Goal: Information Seeking & Learning: Learn about a topic

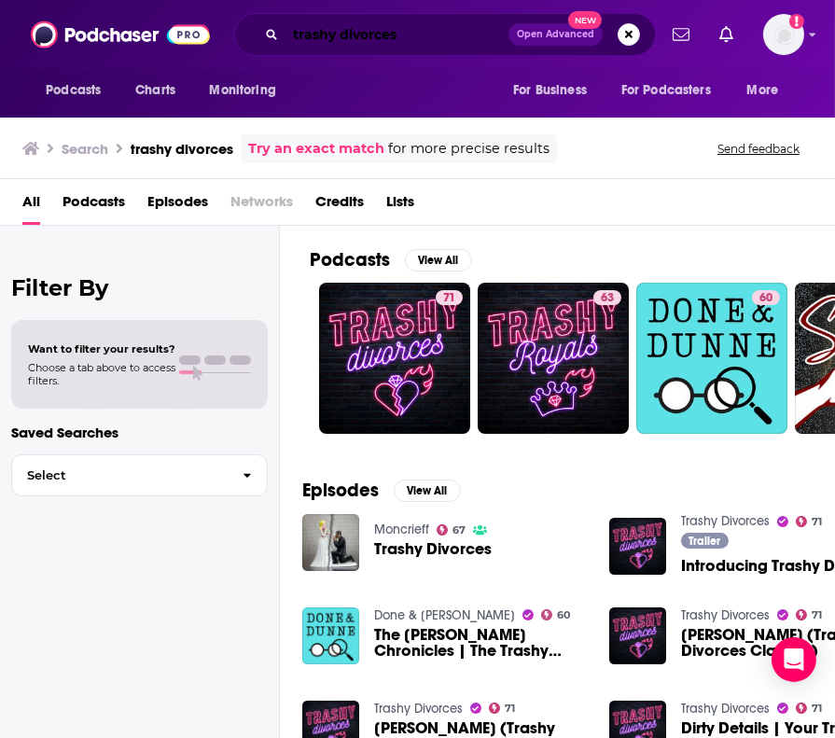
click at [434, 33] on input "trashy divorces" at bounding box center [396, 35] width 223 height 30
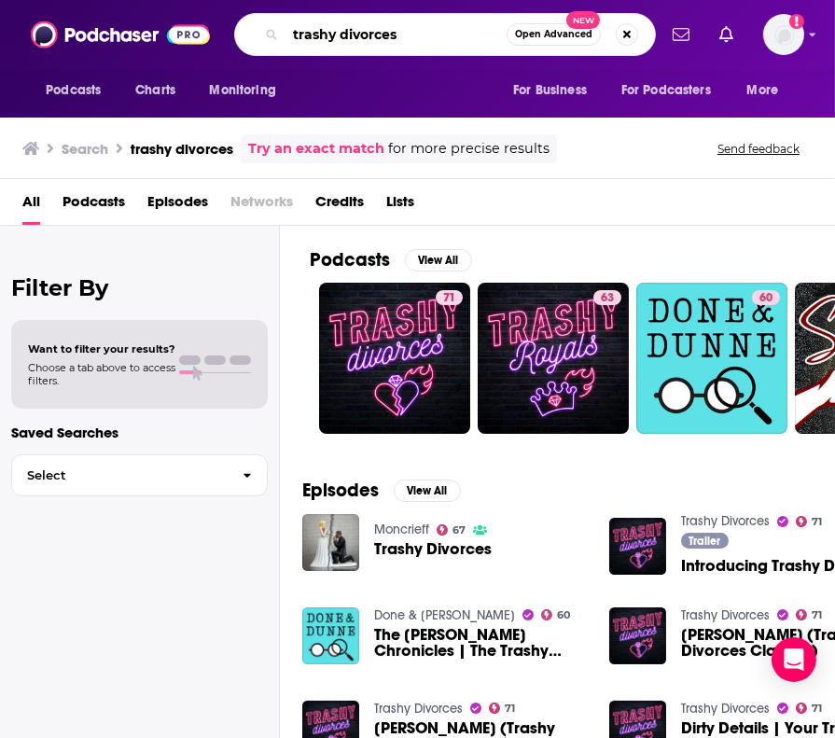
click at [434, 33] on input "trashy divorces" at bounding box center [395, 35] width 221 height 30
type input "fintech insider"
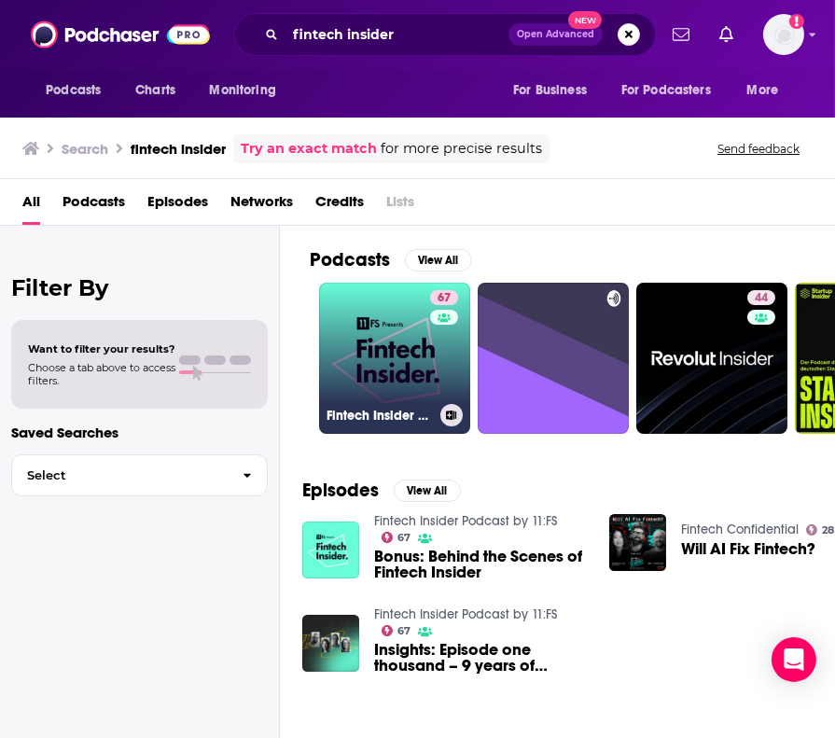
click at [381, 354] on link "67 Fintech Insider Podcast by 11:FS" at bounding box center [394, 358] width 151 height 151
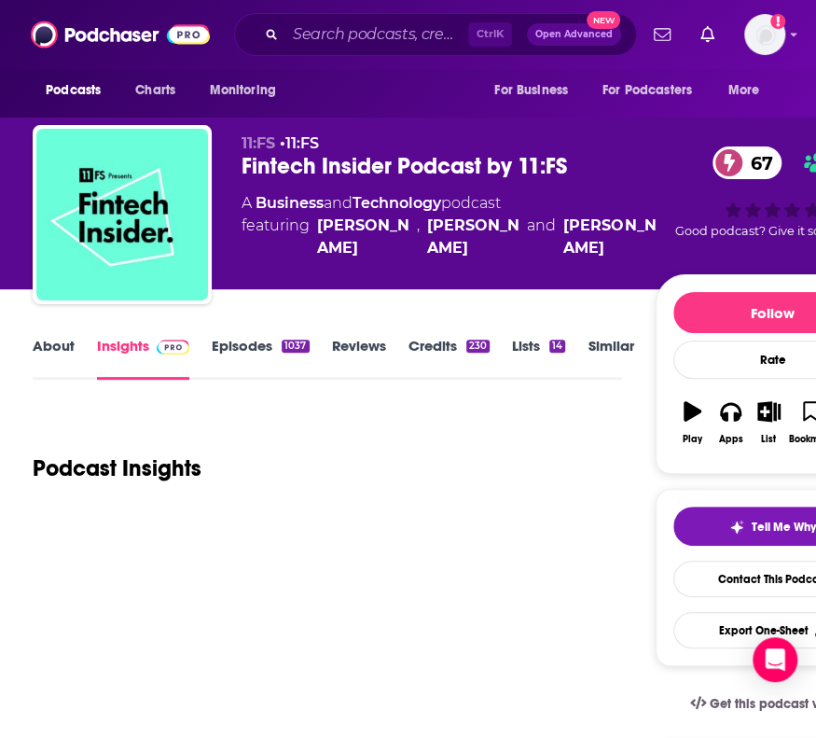
click at [50, 345] on link "About" at bounding box center [54, 358] width 42 height 43
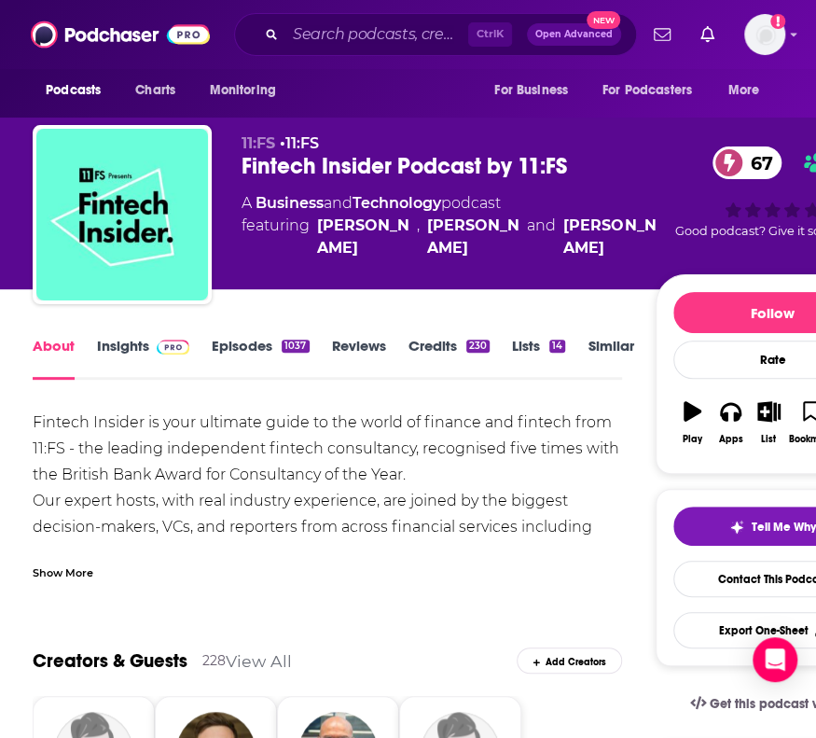
click at [90, 570] on div "Show More" at bounding box center [63, 571] width 61 height 18
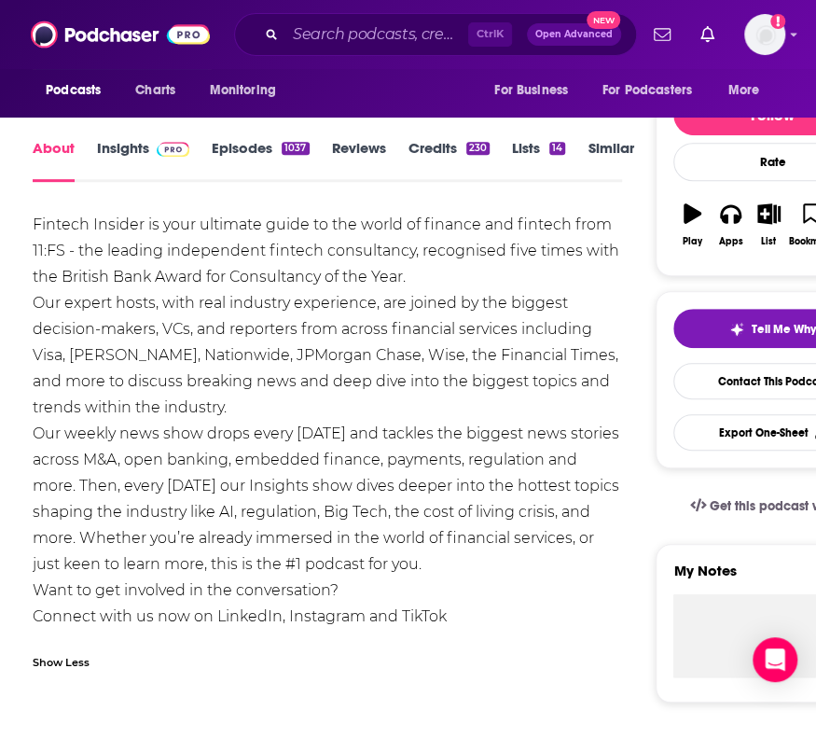
scroll to position [199, 0]
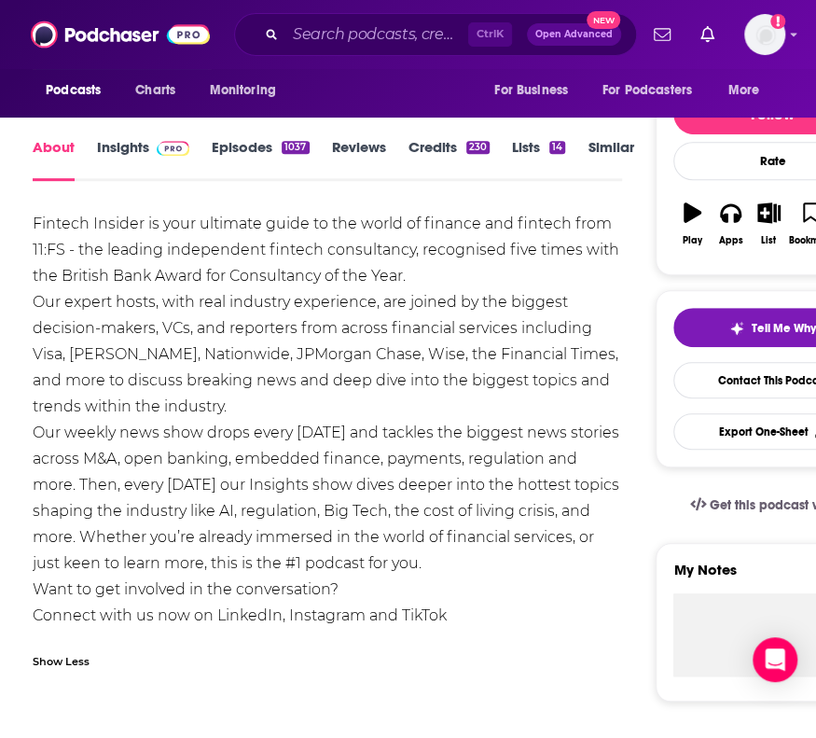
drag, startPoint x: 450, startPoint y: 559, endPoint x: 40, endPoint y: 229, distance: 525.4
click at [40, 229] on div "Fintech Insider is your ultimate guide to the world of finance and fintech from…" at bounding box center [327, 420] width 588 height 418
click at [179, 277] on div "Fintech Insider is your ultimate guide to the world of finance and fintech from…" at bounding box center [327, 420] width 588 height 418
drag, startPoint x: 31, startPoint y: 217, endPoint x: 455, endPoint y: 556, distance: 542.9
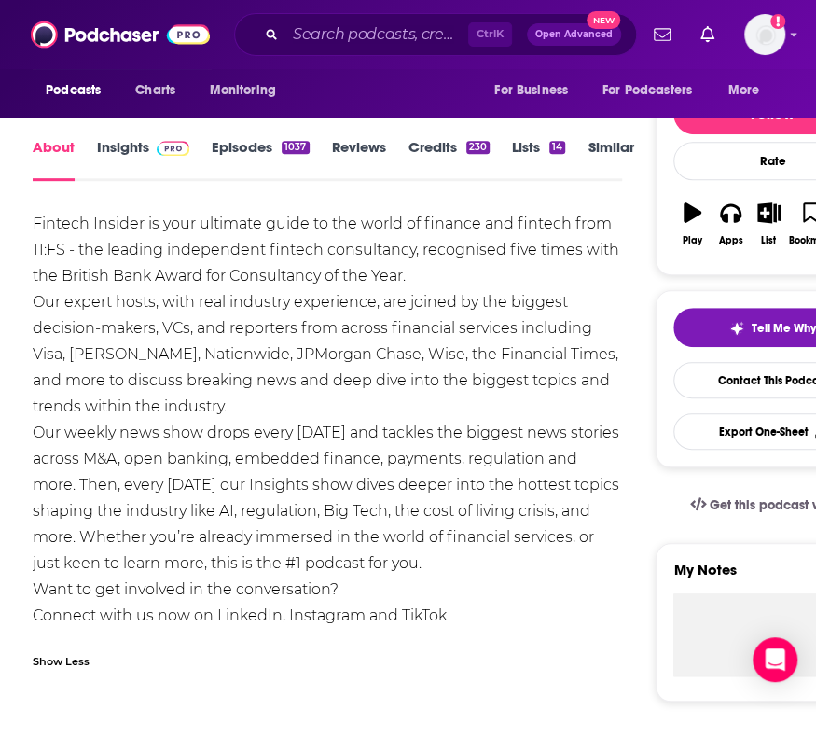
copy div "Fintech Insider is your ultimate guide to the world of finance and fintech from…"
click at [291, 36] on input "Search podcasts, credits, & more..." at bounding box center [376, 35] width 183 height 30
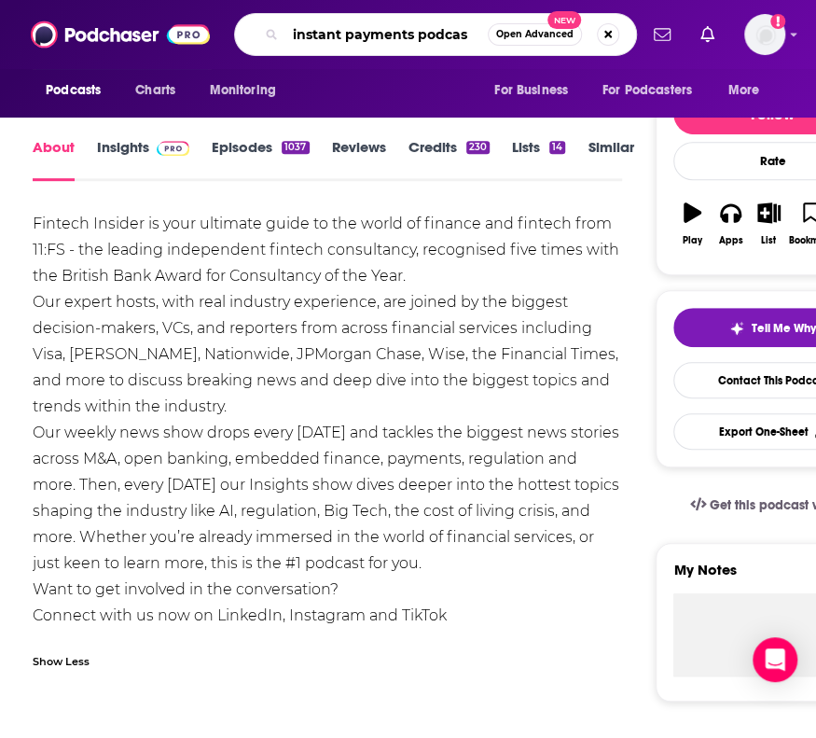
type input "instant payments podcast"
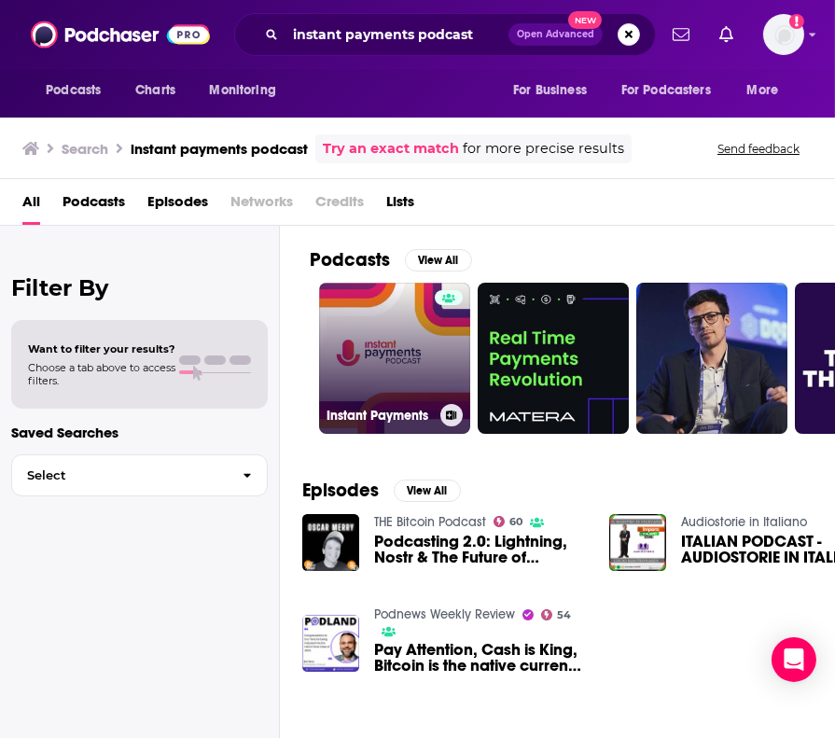
click at [391, 346] on link "Instant Payments" at bounding box center [394, 358] width 151 height 151
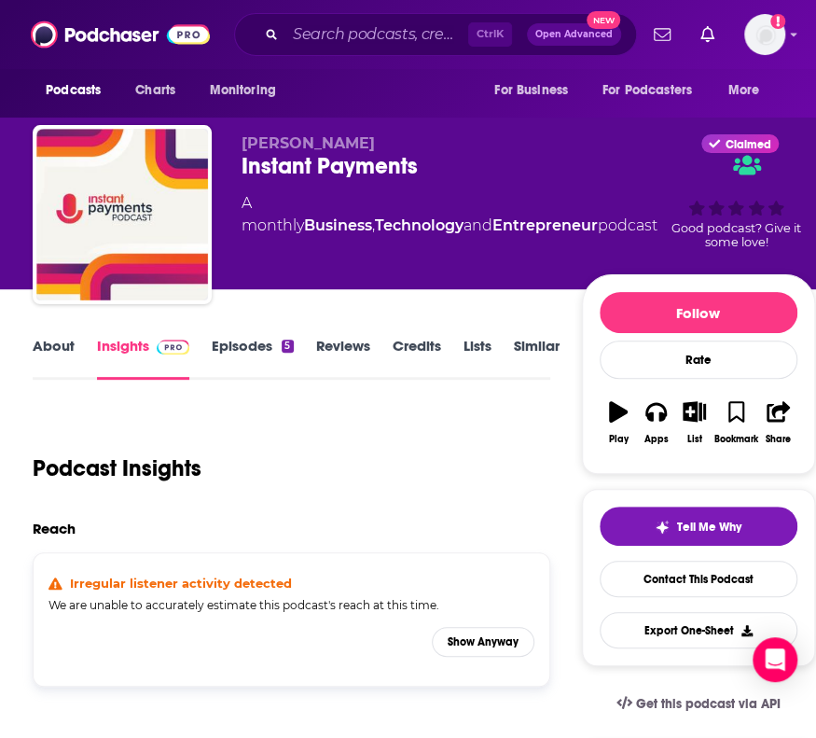
click at [55, 348] on link "About" at bounding box center [54, 358] width 42 height 43
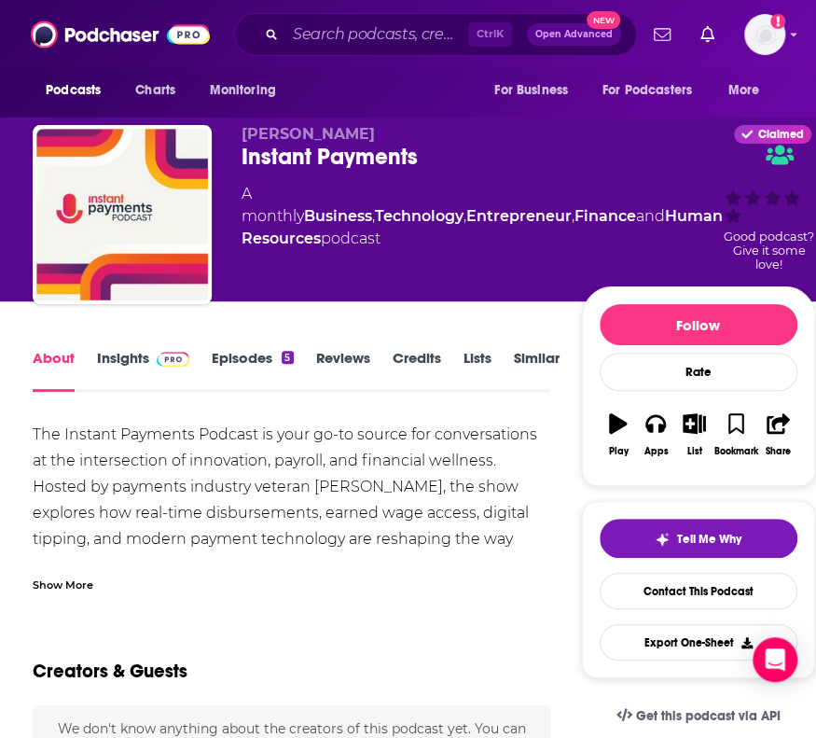
click at [92, 561] on div "Show More" at bounding box center [292, 577] width 518 height 32
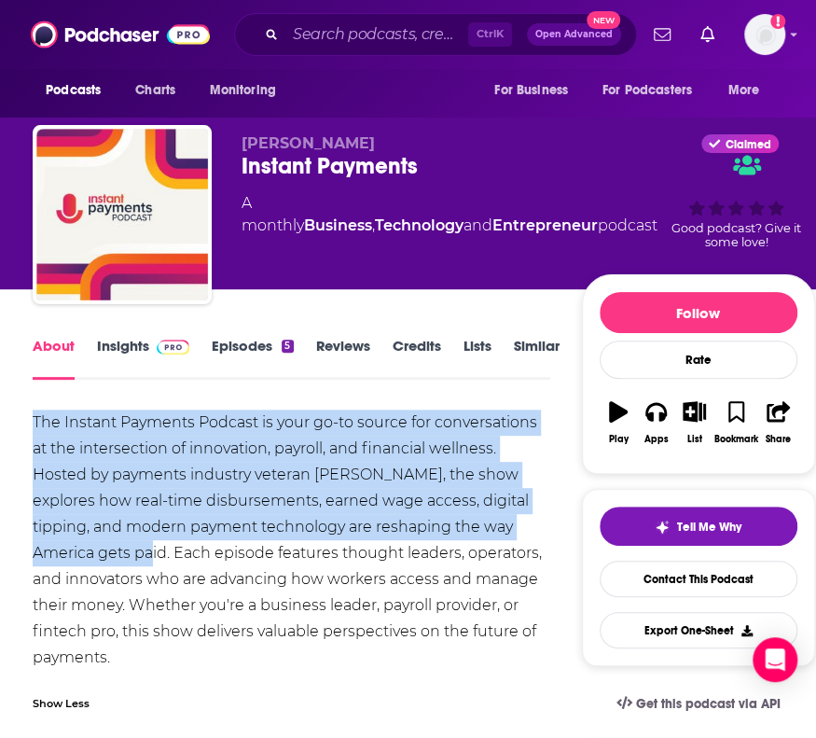
drag, startPoint x: 106, startPoint y: 551, endPoint x: 20, endPoint y: 415, distance: 161.4
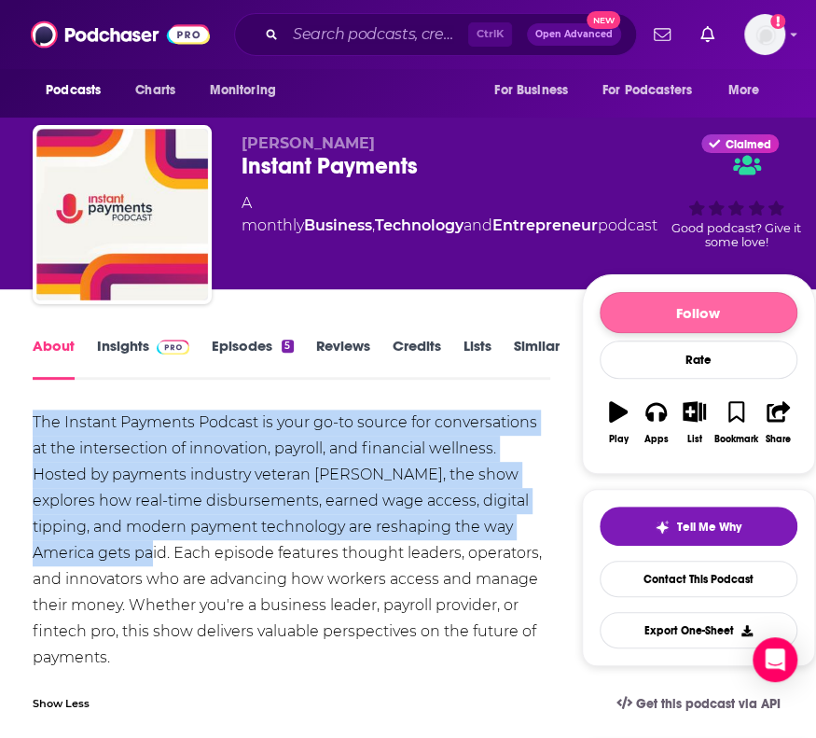
copy div "The Instant Payments Podcast is your go-to source for conversations at the inte…"
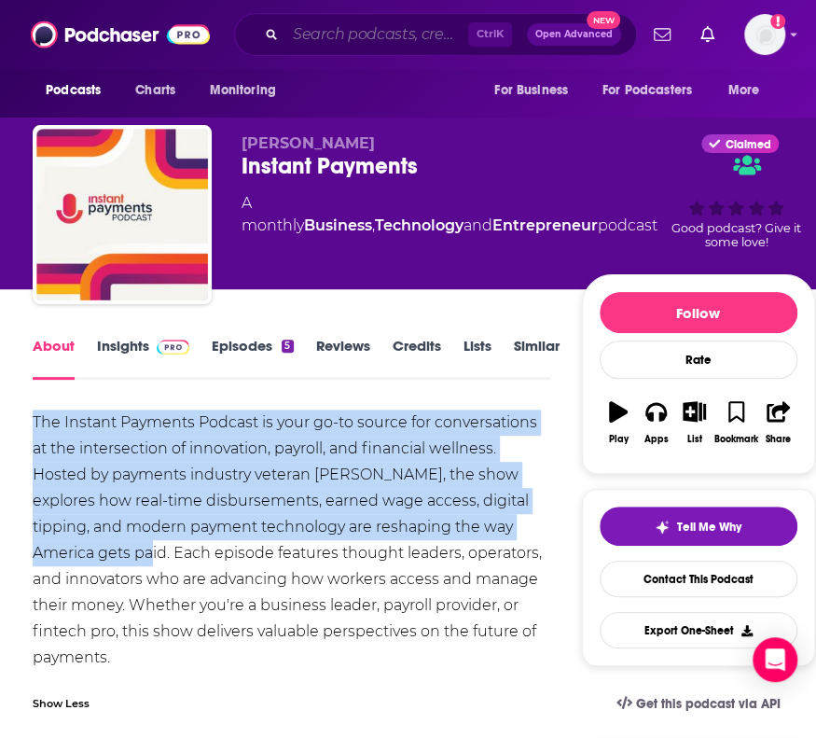
click at [304, 22] on input "Search podcasts, credits, & more..." at bounding box center [376, 35] width 183 height 30
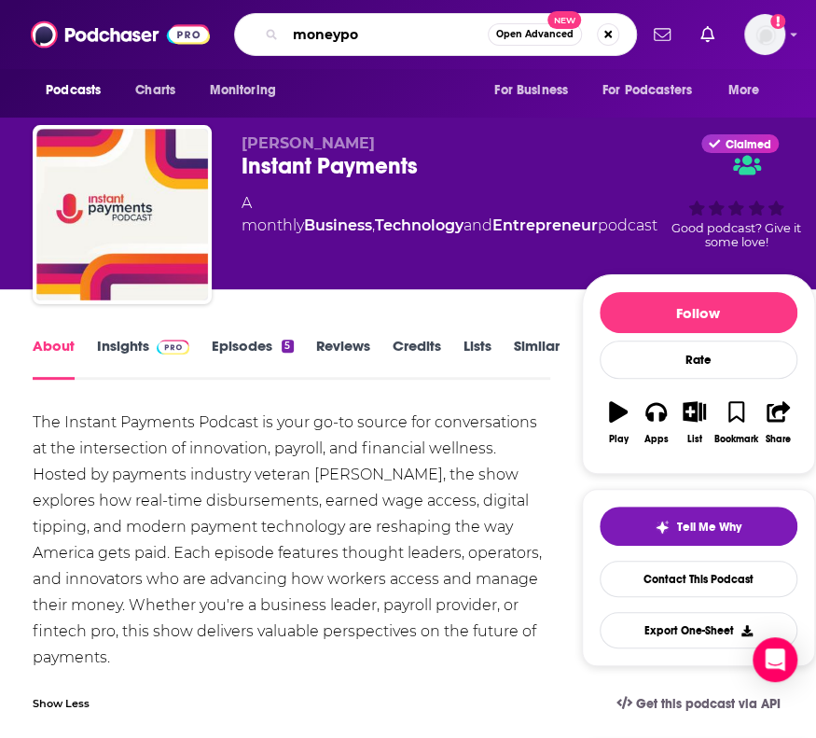
type input "moneypot"
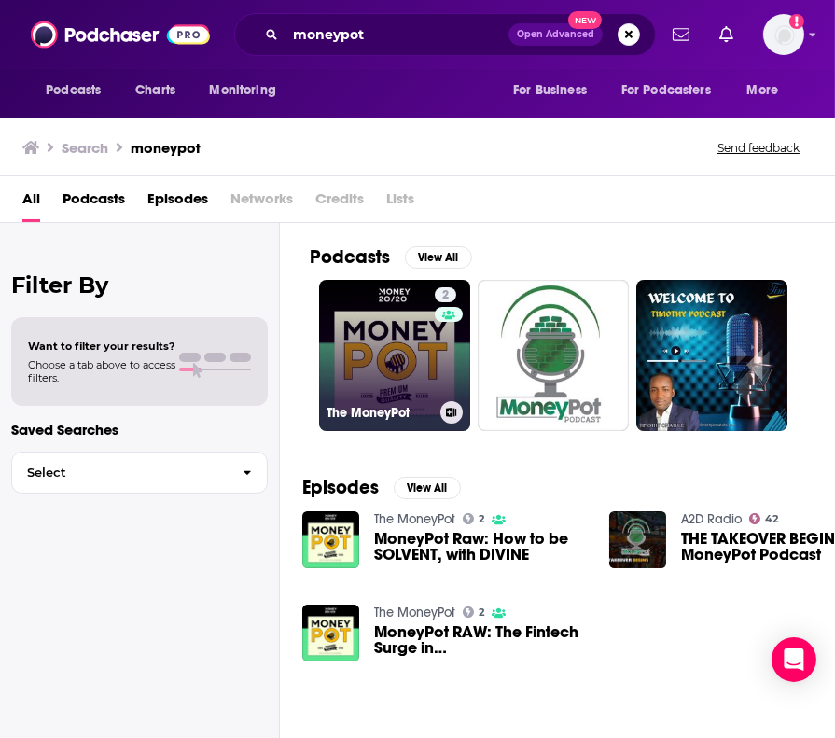
click at [390, 317] on link "2 The MoneyPot" at bounding box center [394, 355] width 151 height 151
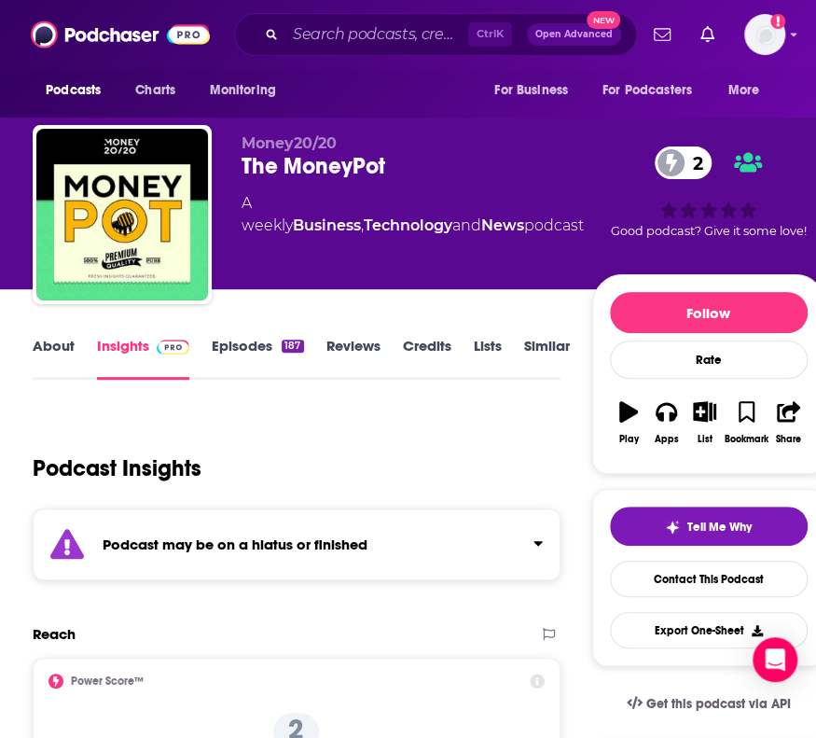
click at [61, 348] on link "About" at bounding box center [54, 358] width 42 height 43
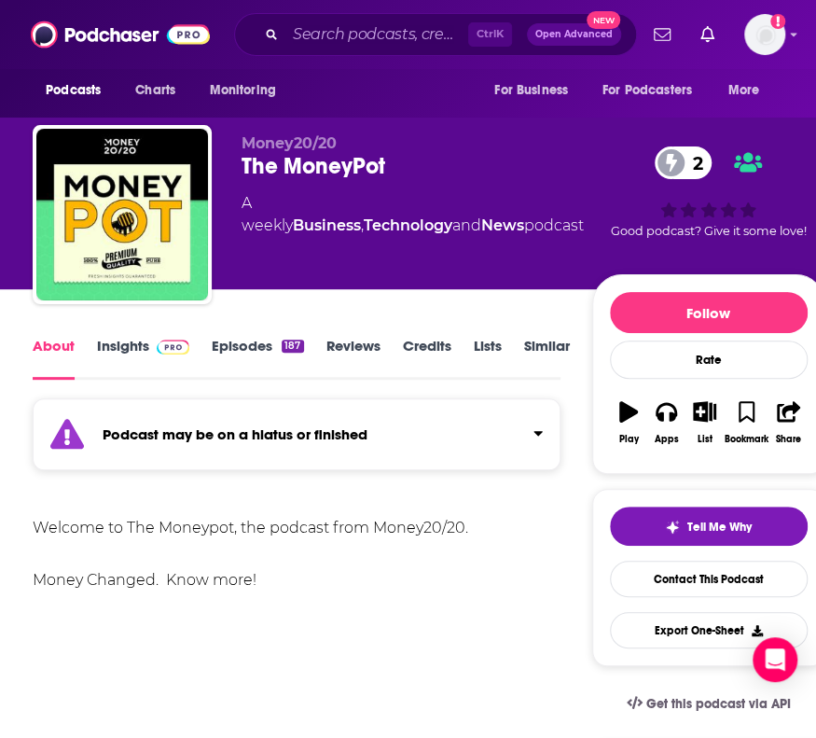
click at [260, 350] on link "Episodes 187" at bounding box center [257, 358] width 91 height 43
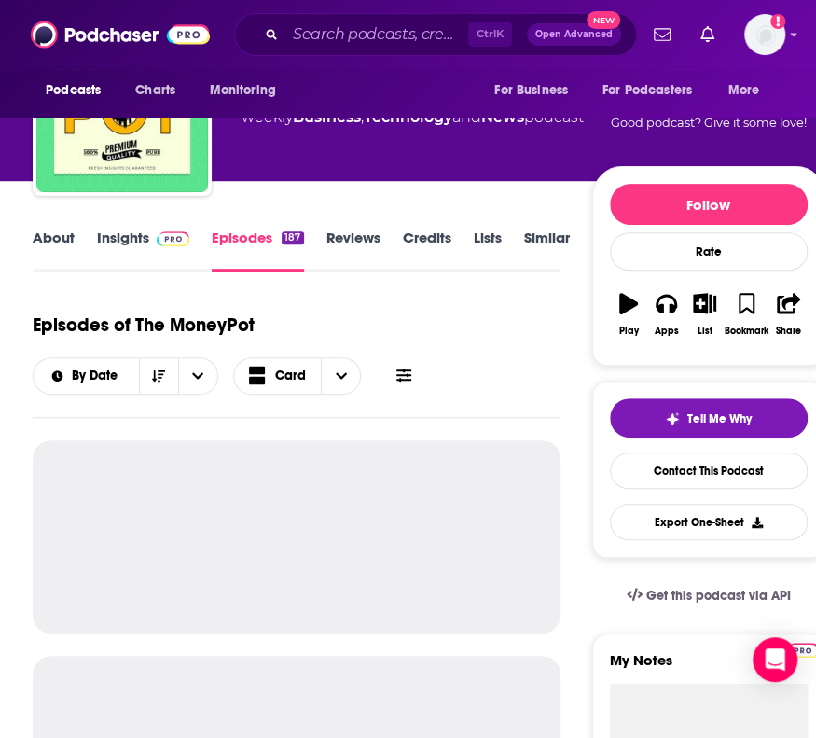
scroll to position [112, 0]
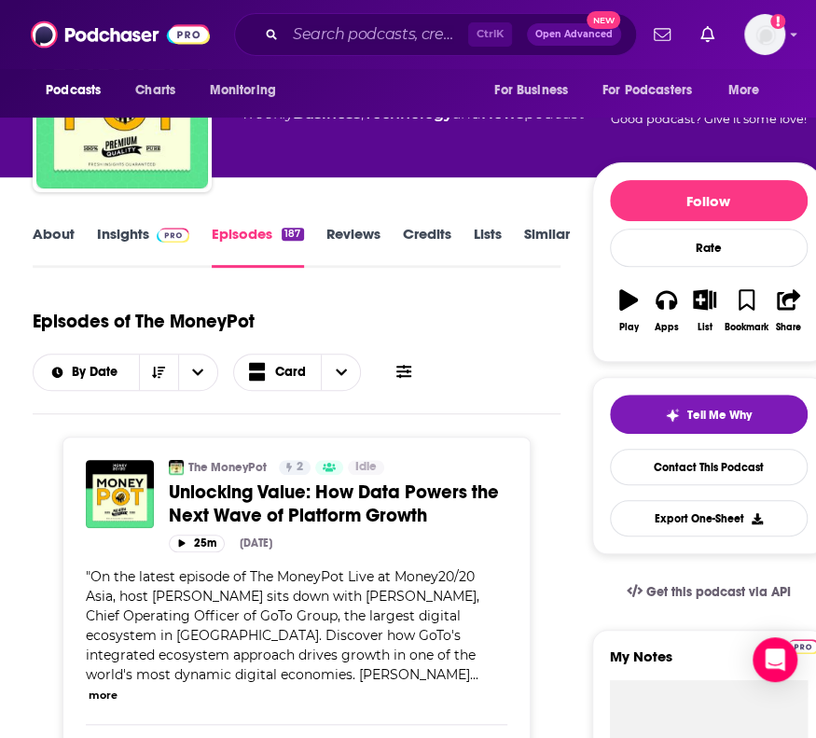
click at [288, 518] on span "Unlocking Value: How Data Powers the Next Wave of Platform Growth" at bounding box center [334, 503] width 330 height 47
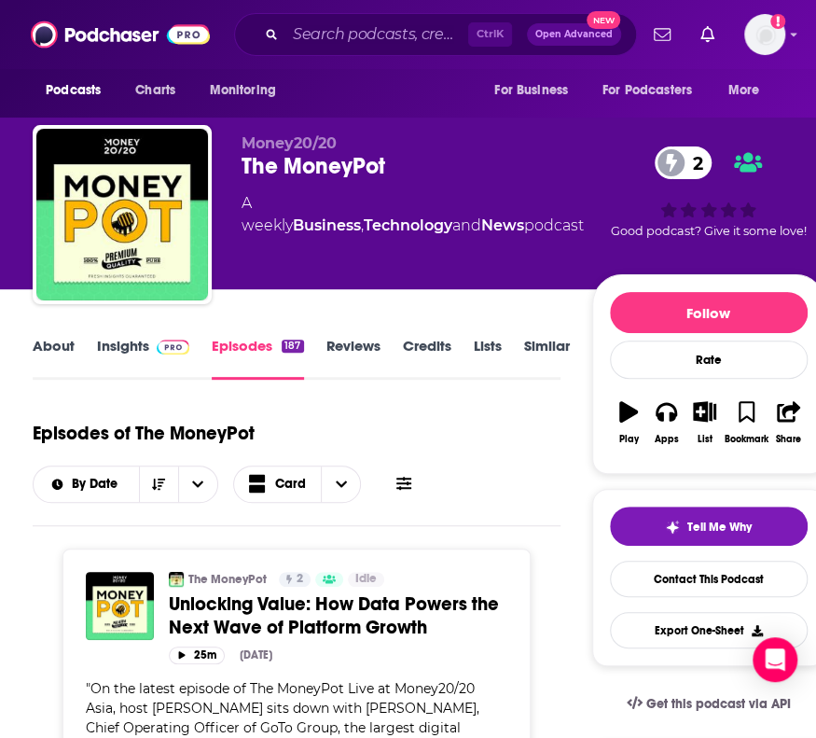
click at [196, 612] on span "Unlocking Value: How Data Powers the Next Wave of Platform Growth" at bounding box center [334, 615] width 330 height 47
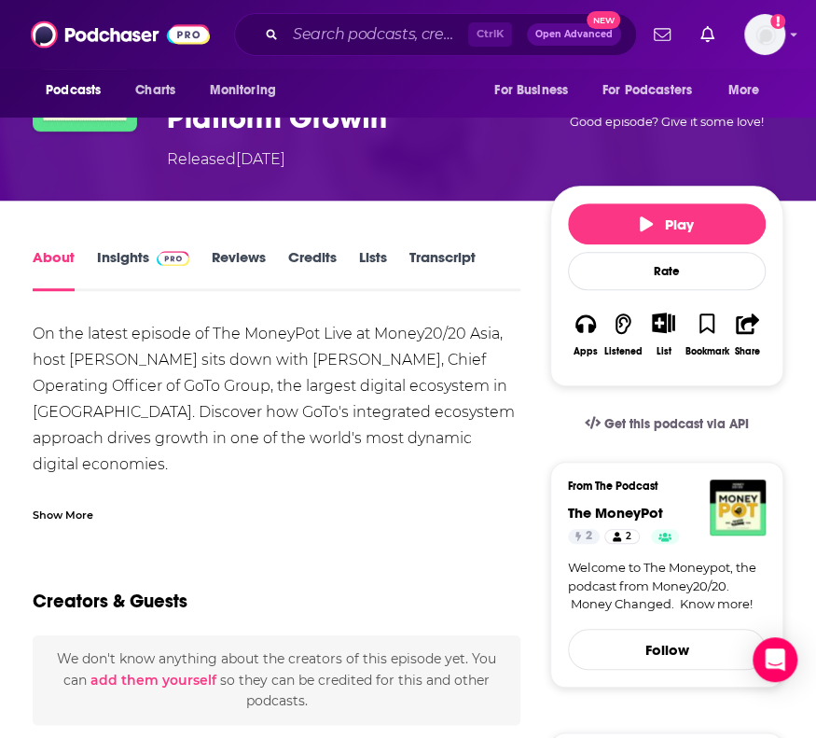
scroll to position [39, 0]
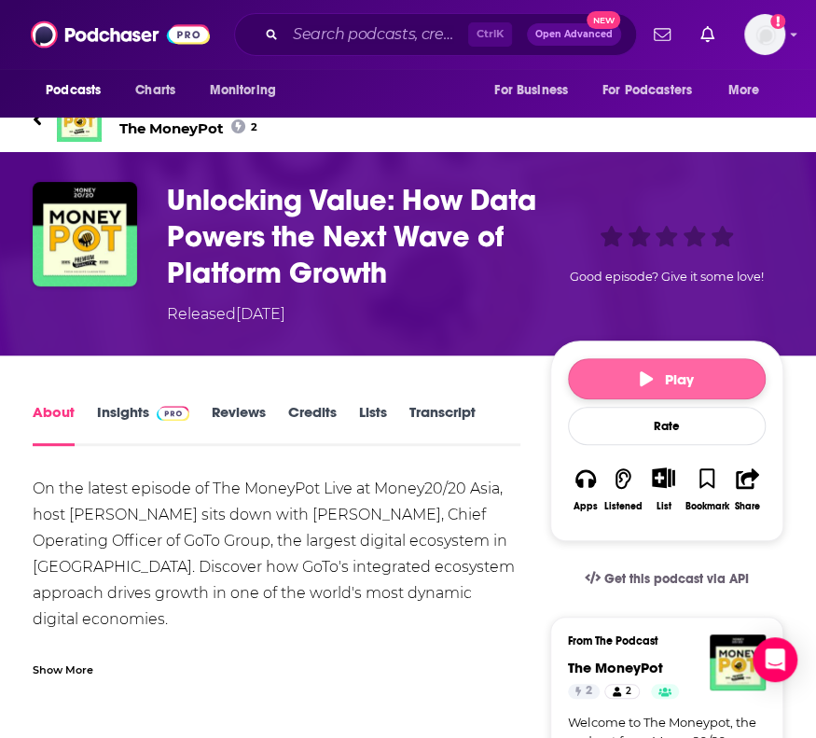
click at [692, 384] on span "Play" at bounding box center [666, 379] width 53 height 18
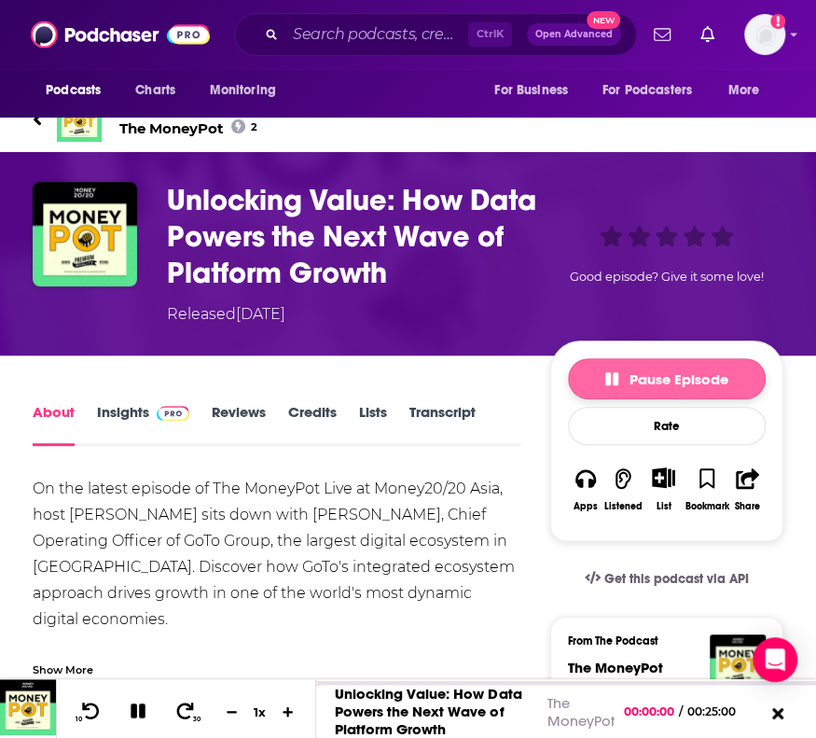
click at [679, 366] on button "Pause Episode" at bounding box center [667, 378] width 198 height 41
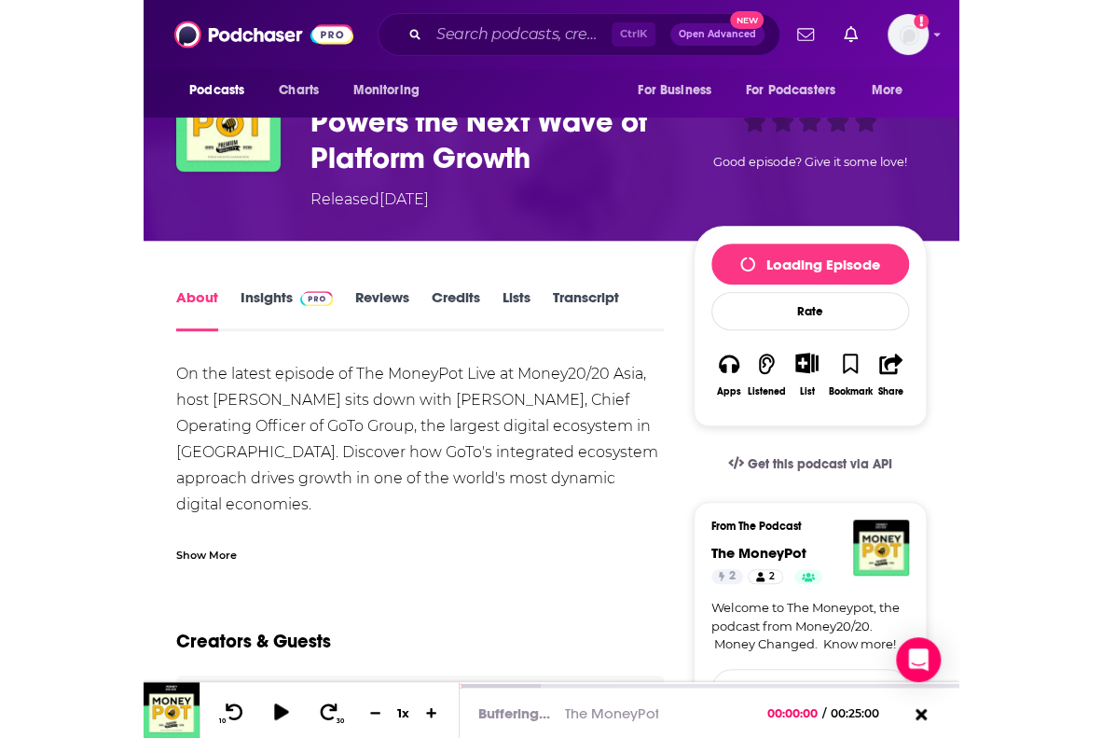
scroll to position [161, 0]
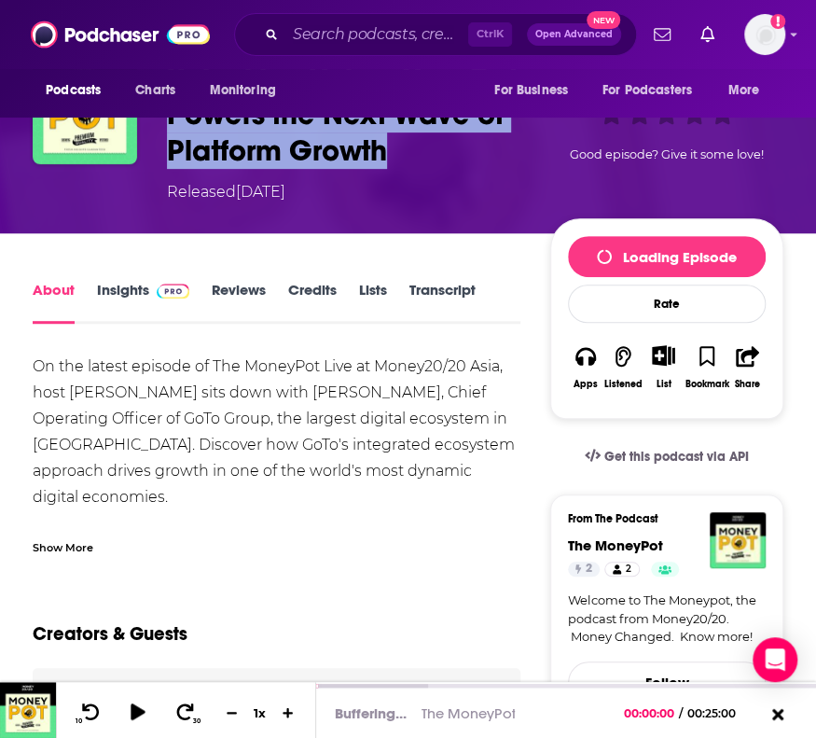
drag, startPoint x: 412, startPoint y: 134, endPoint x: 161, endPoint y: 126, distance: 251.0
click at [161, 126] on div "Unlocking Value: How Data Powers the Next Wave of Platform Growth Released [DAT…" at bounding box center [408, 132] width 751 height 144
copy h1 "Powers the Next Wave of Platform Growth"
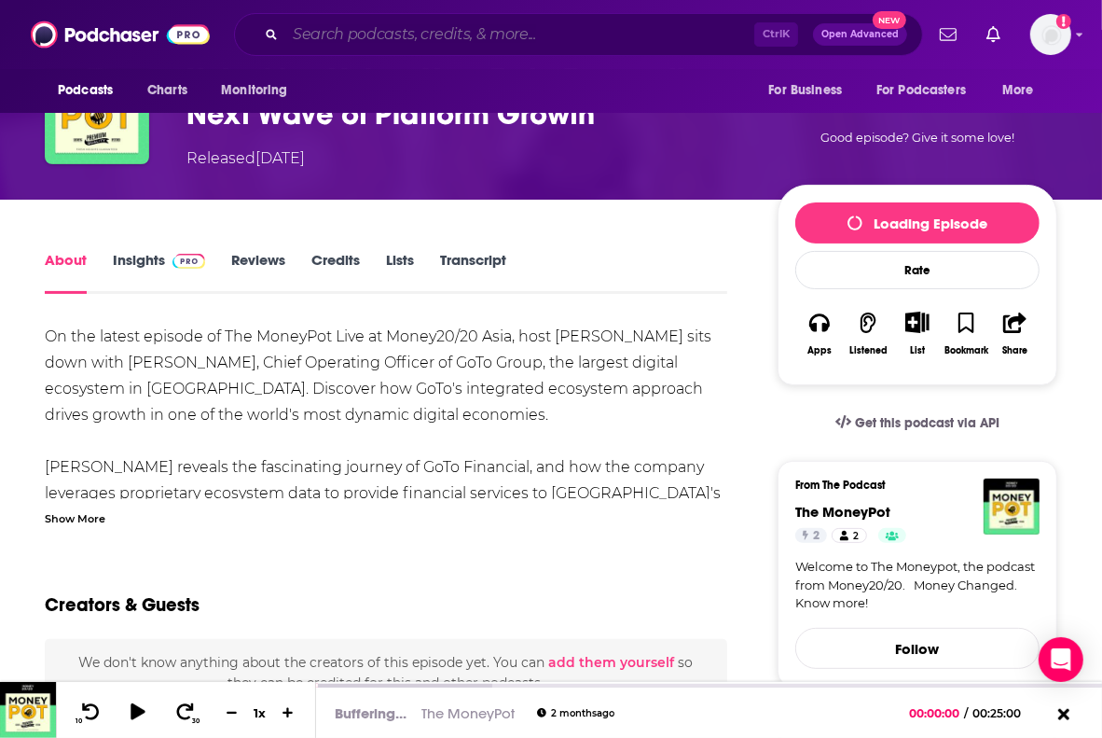
click at [381, 48] on input "Search podcasts, credits, & more..." at bounding box center [519, 35] width 469 height 30
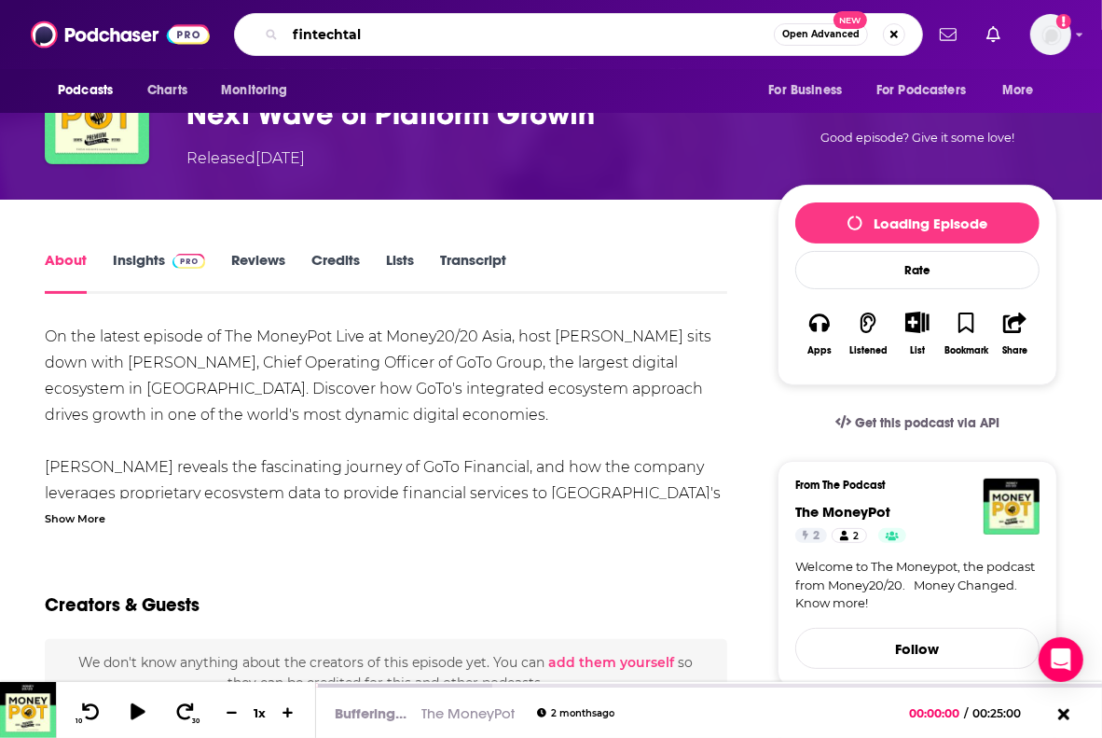
type input "fintechtalk"
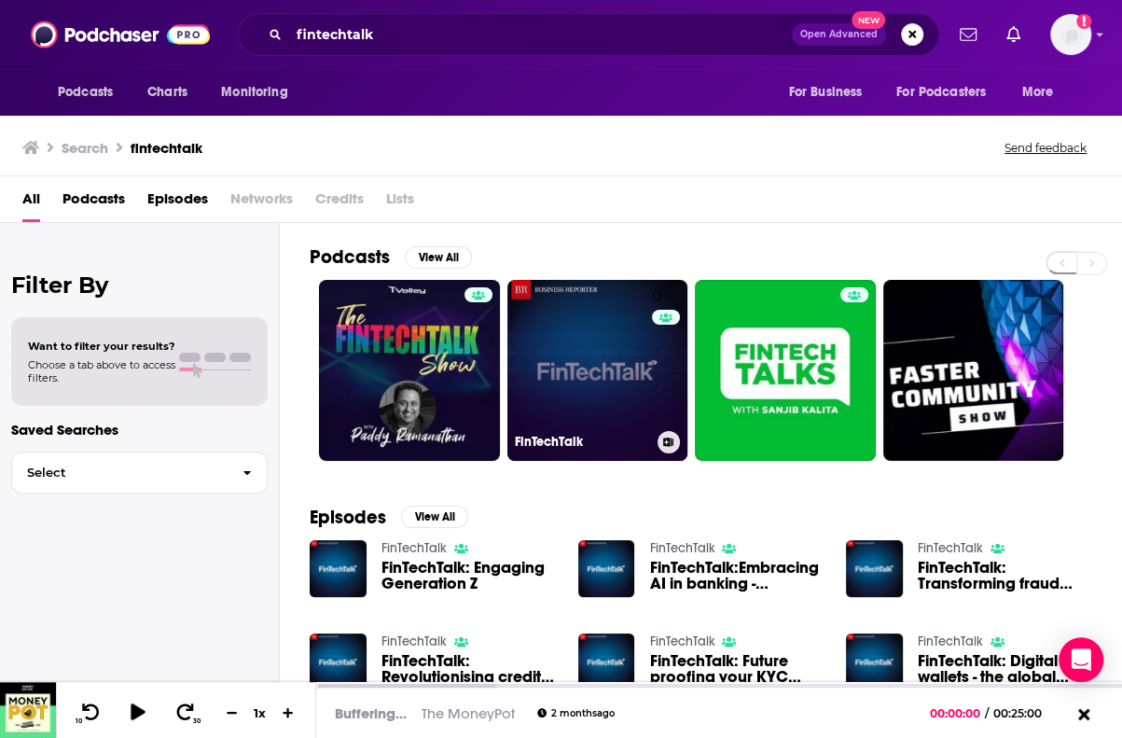
click at [597, 354] on link "0 FinTechTalk" at bounding box center [597, 370] width 181 height 181
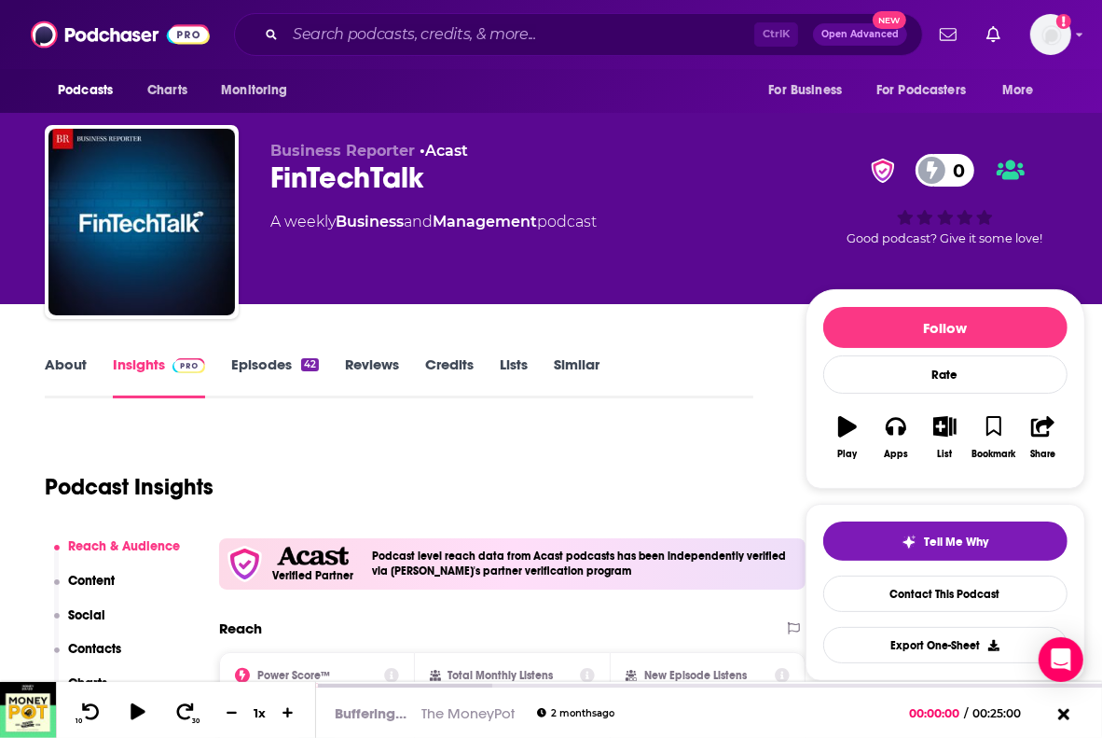
click at [56, 366] on link "About" at bounding box center [66, 376] width 42 height 43
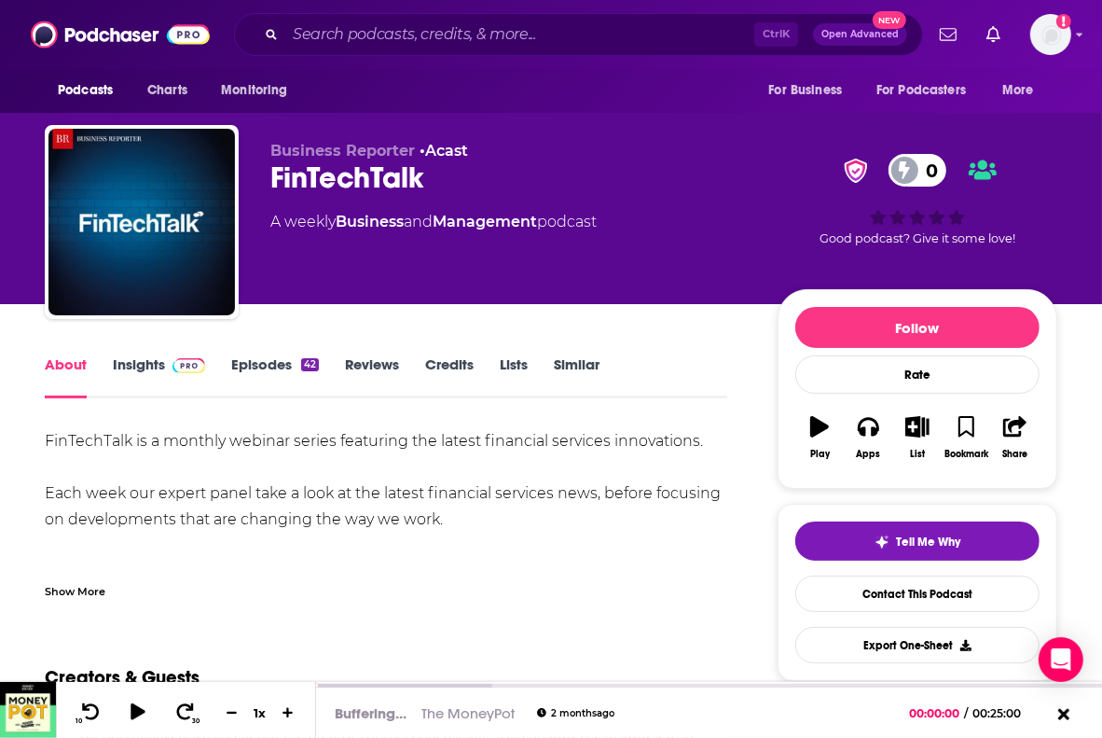
click at [71, 587] on div "Show More" at bounding box center [75, 590] width 61 height 18
drag, startPoint x: 43, startPoint y: 436, endPoint x: 466, endPoint y: 518, distance: 431.1
copy div "FinTechTalk is a monthly webinar series featuring the latest financial services…"
click at [175, 369] on img at bounding box center [189, 365] width 33 height 15
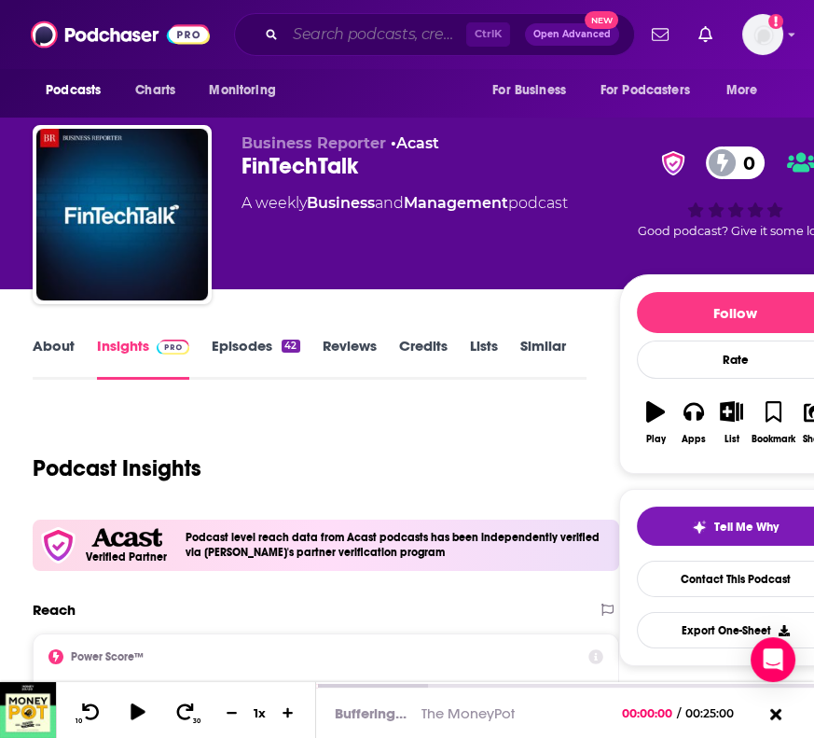
click at [360, 38] on input "Search podcasts, credits, & more..." at bounding box center [375, 35] width 181 height 30
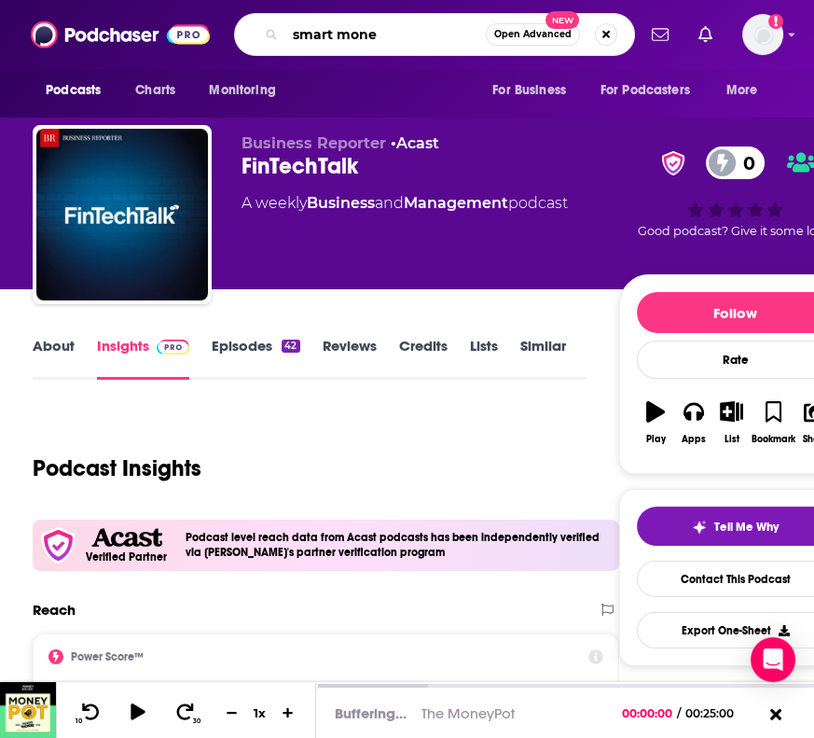
type input "smart money"
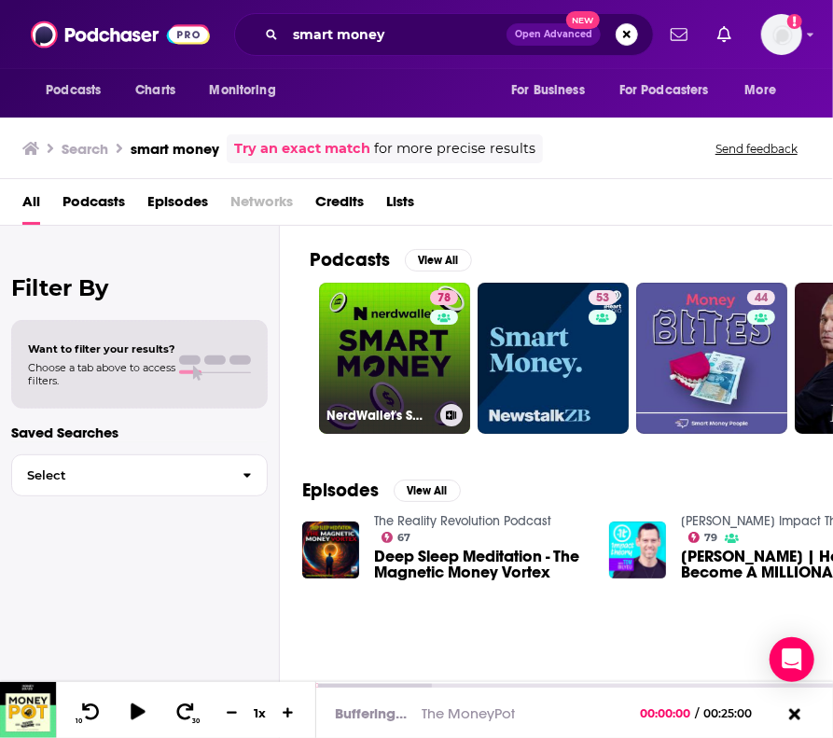
click at [392, 337] on link "78 NerdWallet's Smart Money Podcast" at bounding box center [394, 358] width 151 height 151
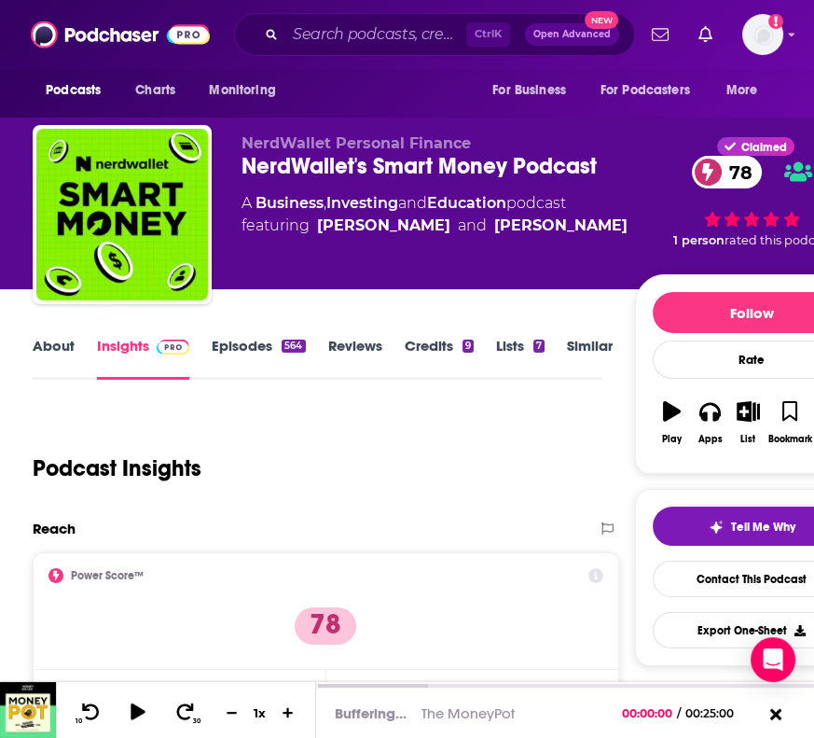
click at [48, 343] on link "About" at bounding box center [54, 358] width 42 height 43
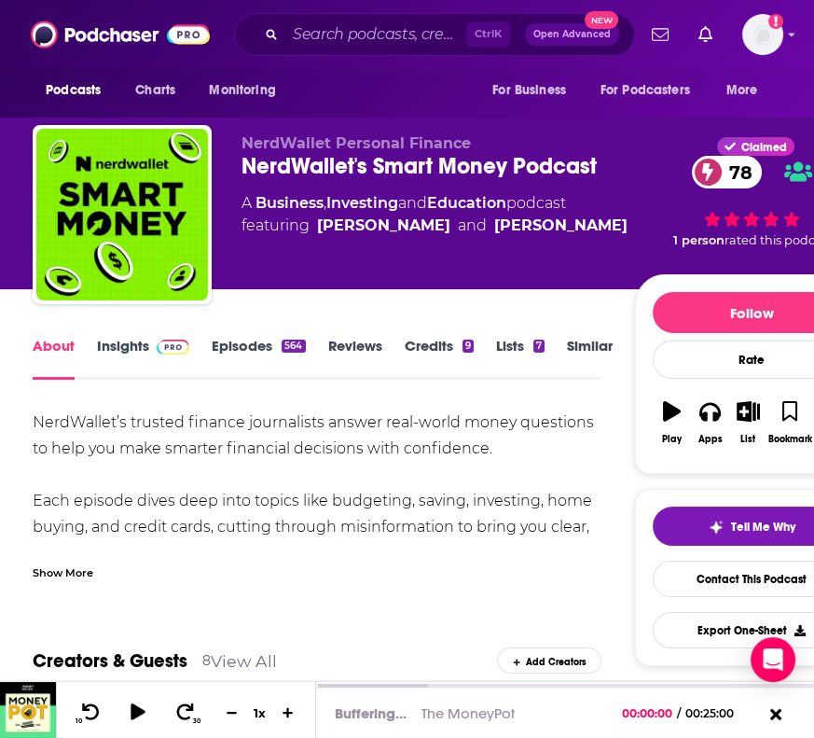
click at [121, 339] on link "Insights" at bounding box center [143, 358] width 92 height 43
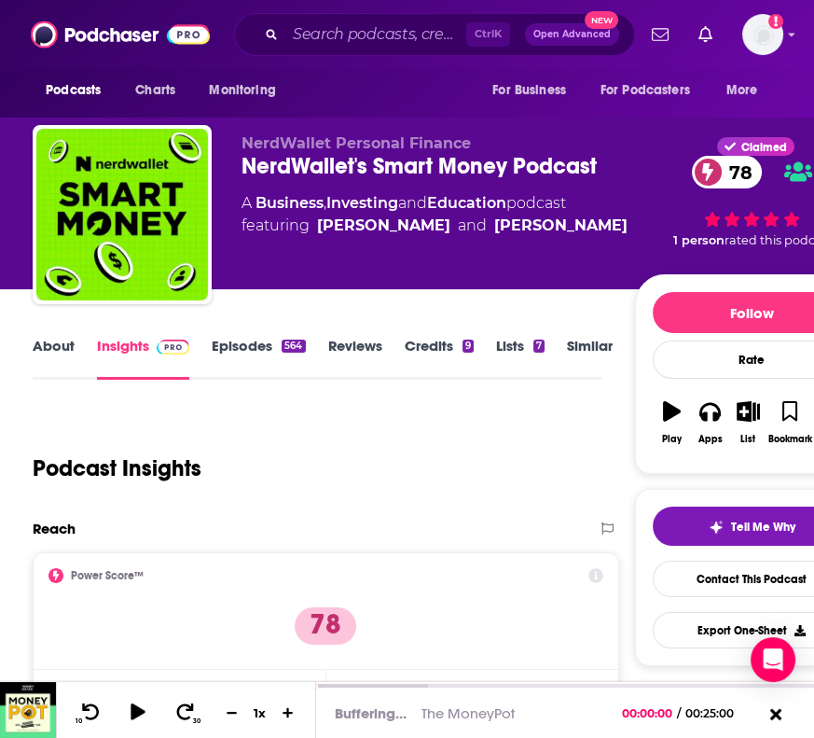
click at [63, 344] on link "About" at bounding box center [54, 358] width 42 height 43
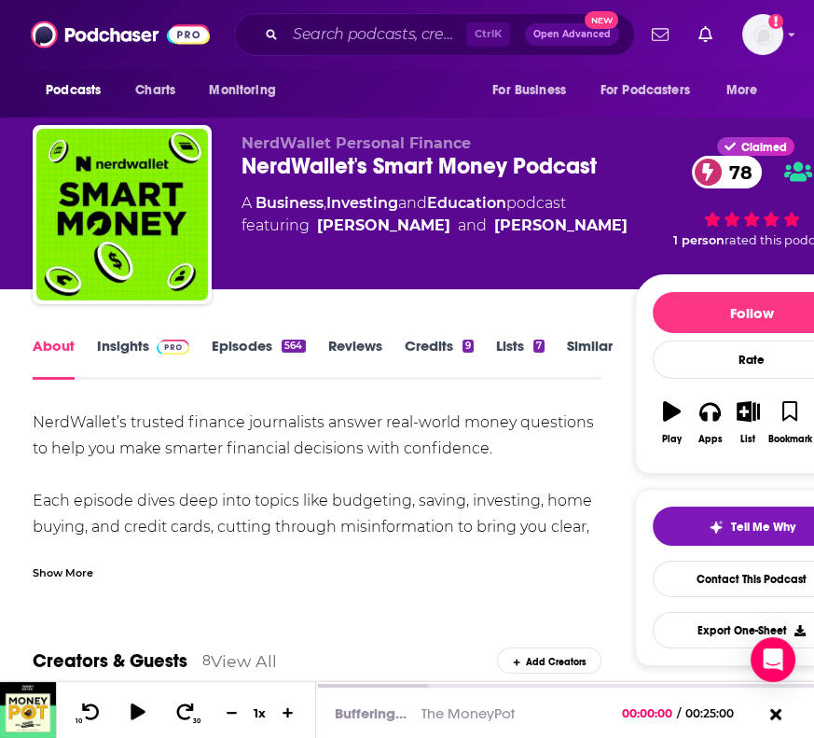
click at [62, 578] on div "Show More" at bounding box center [63, 571] width 61 height 18
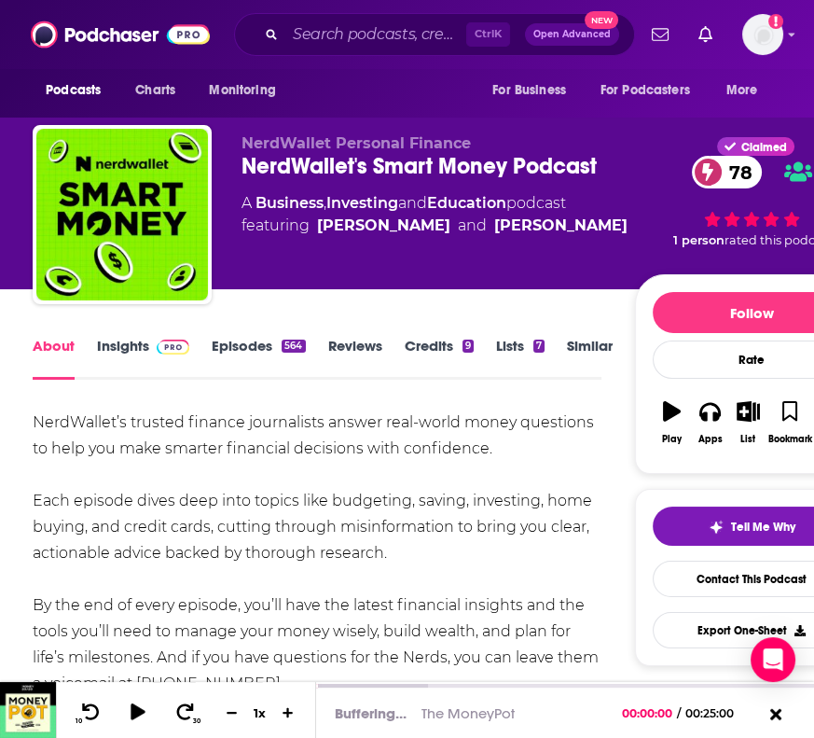
drag, startPoint x: 412, startPoint y: 549, endPoint x: 20, endPoint y: 422, distance: 412.9
copy div "NerdWallet’s trusted finance journalists answer real-world money questions to h…"
